Goal: Task Accomplishment & Management: Complete application form

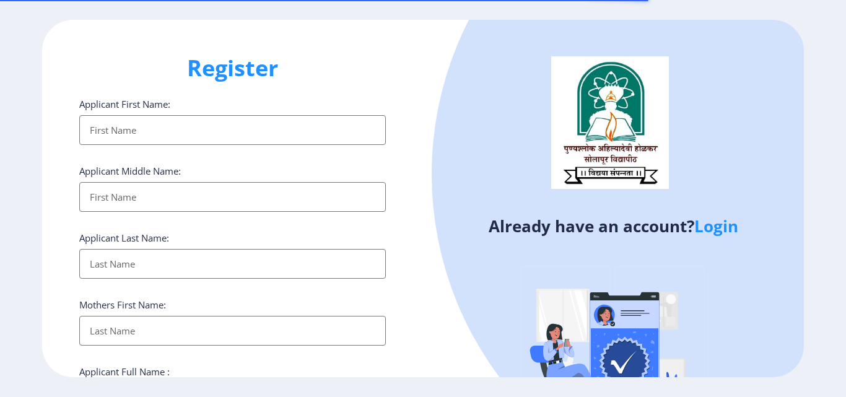
select select
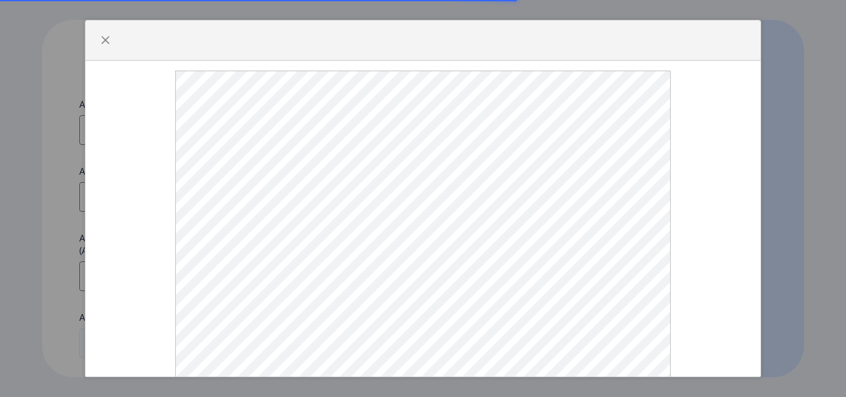
select select
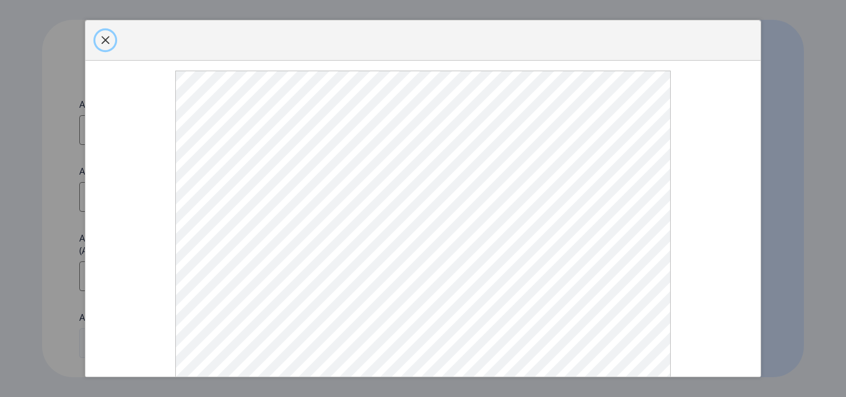
click at [104, 45] on span "button" at bounding box center [105, 40] width 10 height 10
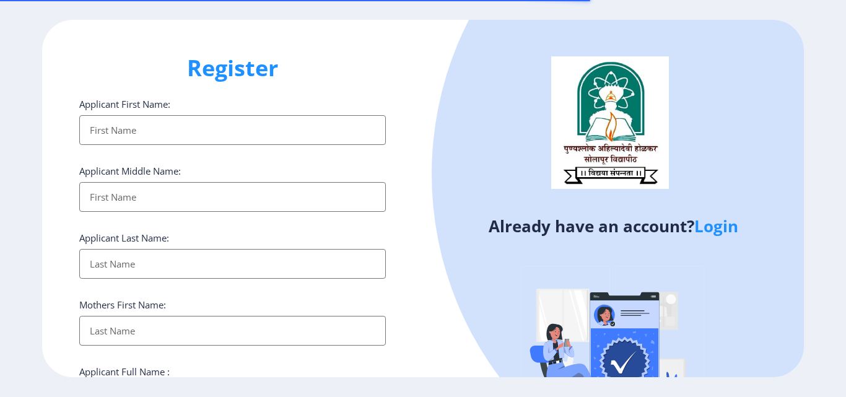
select select
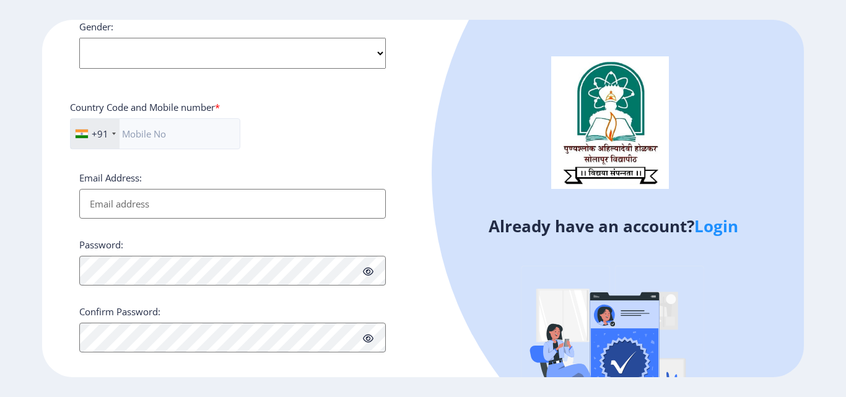
scroll to position [505, 0]
